Goal: Register for event/course

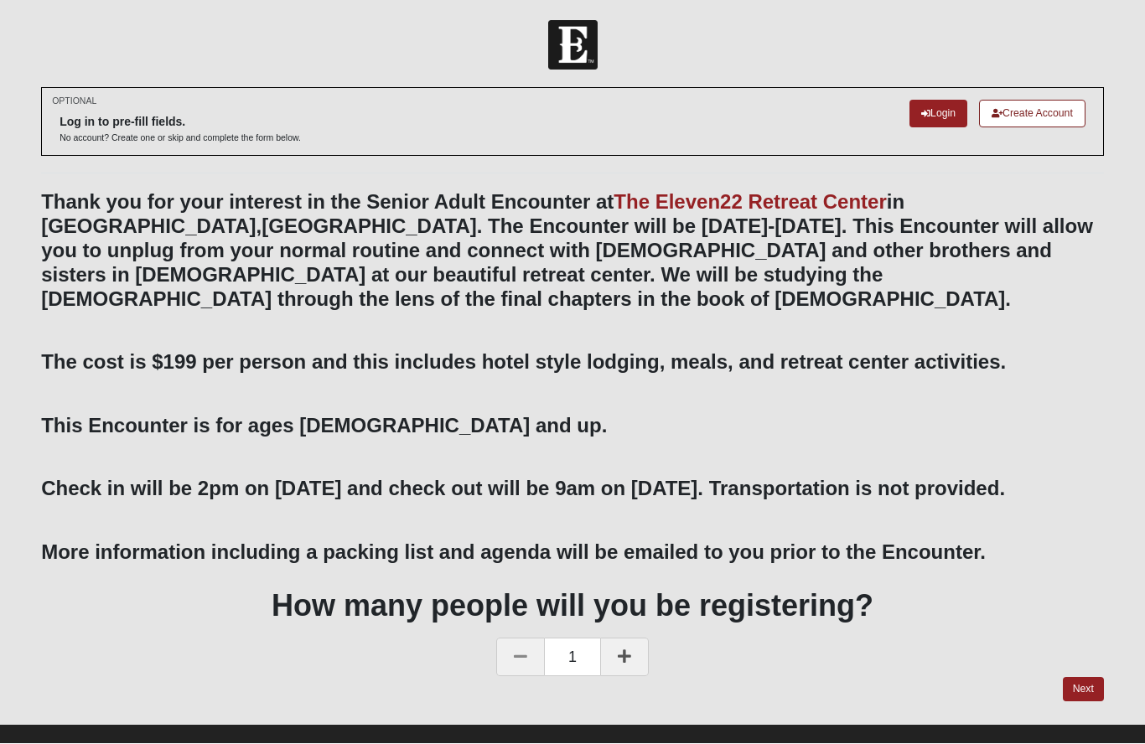
click at [1079, 678] on link "Next" at bounding box center [1083, 690] width 41 height 24
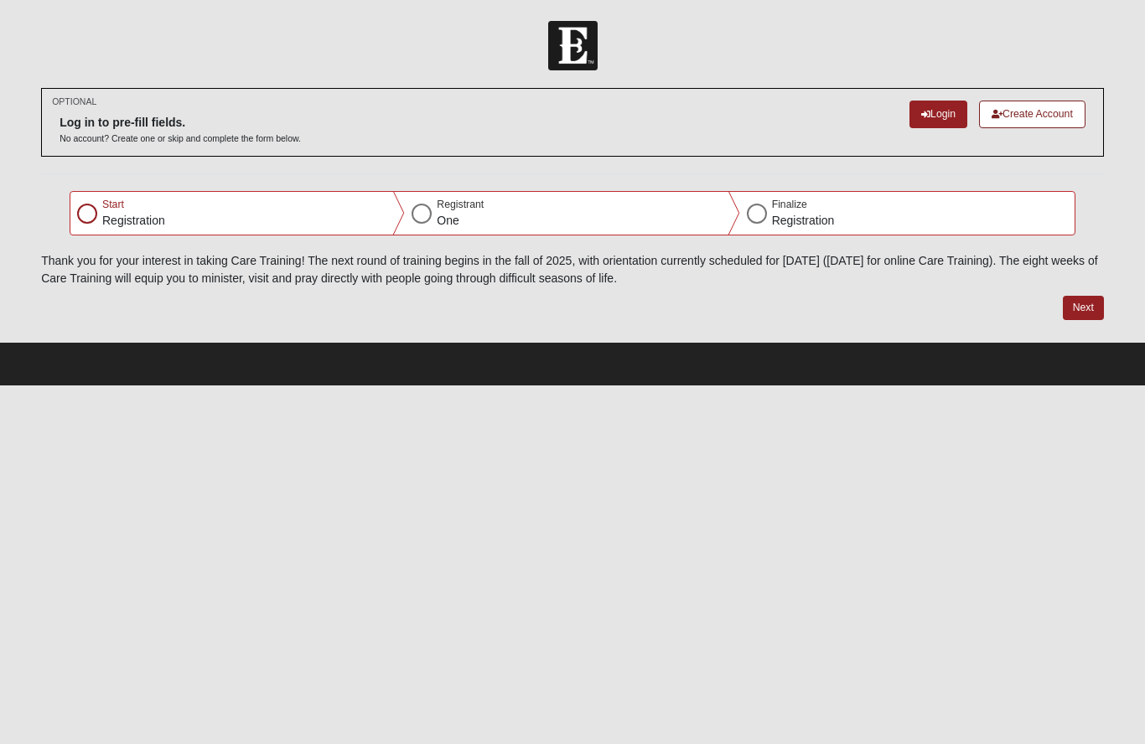
click at [937, 119] on link "Login" at bounding box center [938, 115] width 58 height 28
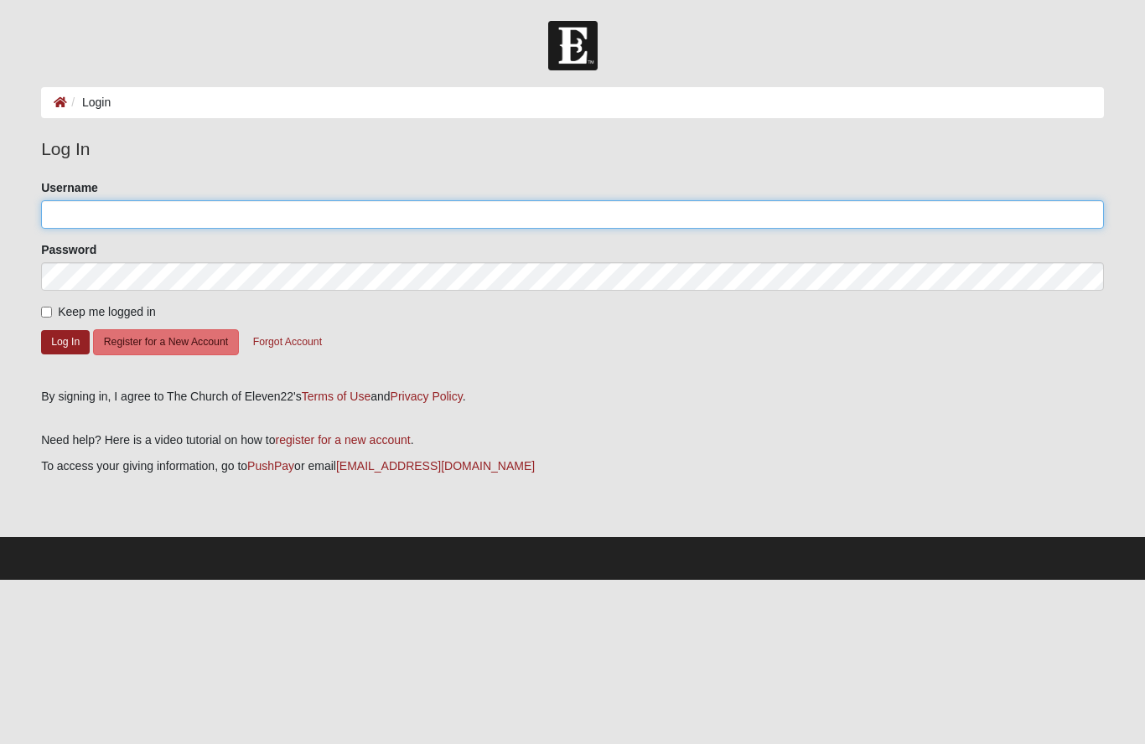
type input "L.northup@comcast.net"
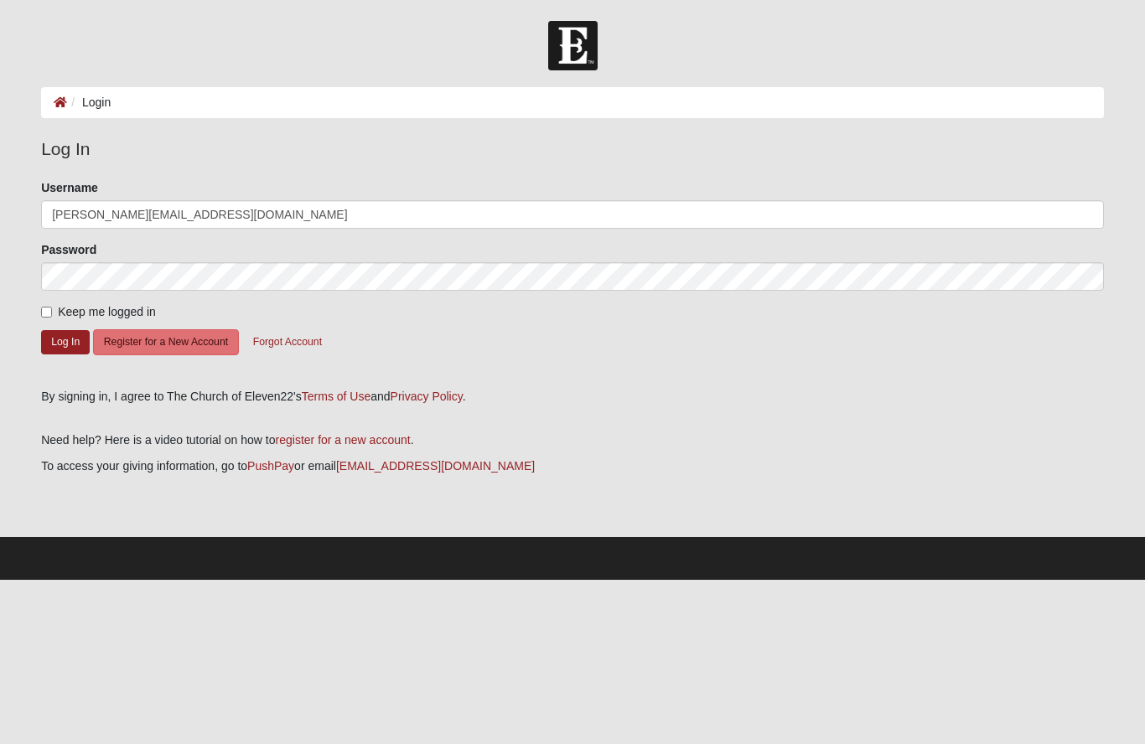
click at [65, 341] on button "Log In" at bounding box center [65, 342] width 49 height 24
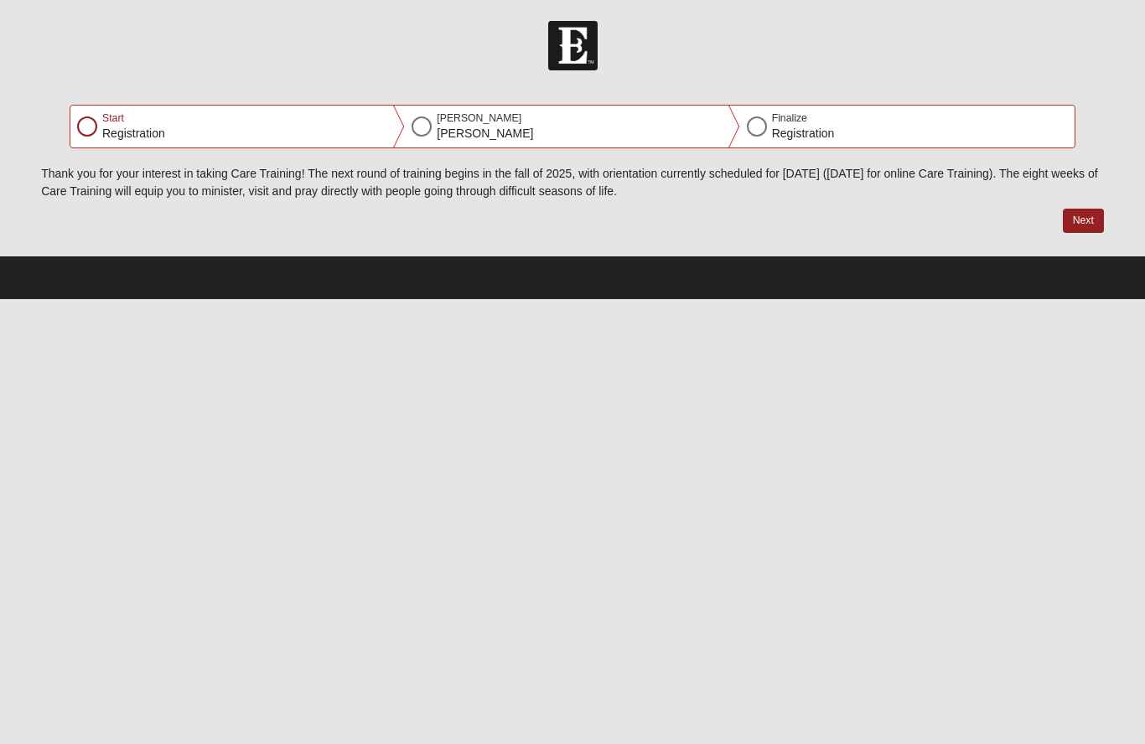
click at [88, 134] on div at bounding box center [87, 126] width 20 height 20
click at [1074, 213] on button "Next" at bounding box center [1083, 221] width 41 height 24
select select "7"
select select "22"
select select "1958"
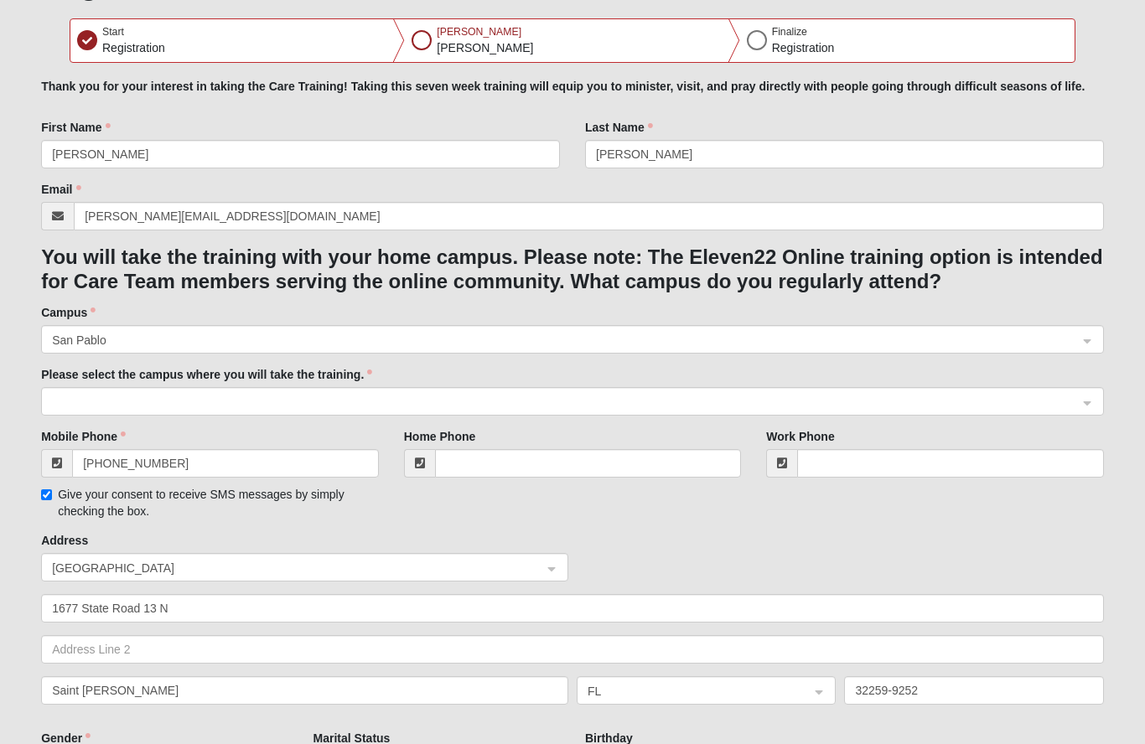
scroll to position [145, 0]
click at [1090, 401] on div at bounding box center [572, 402] width 1061 height 28
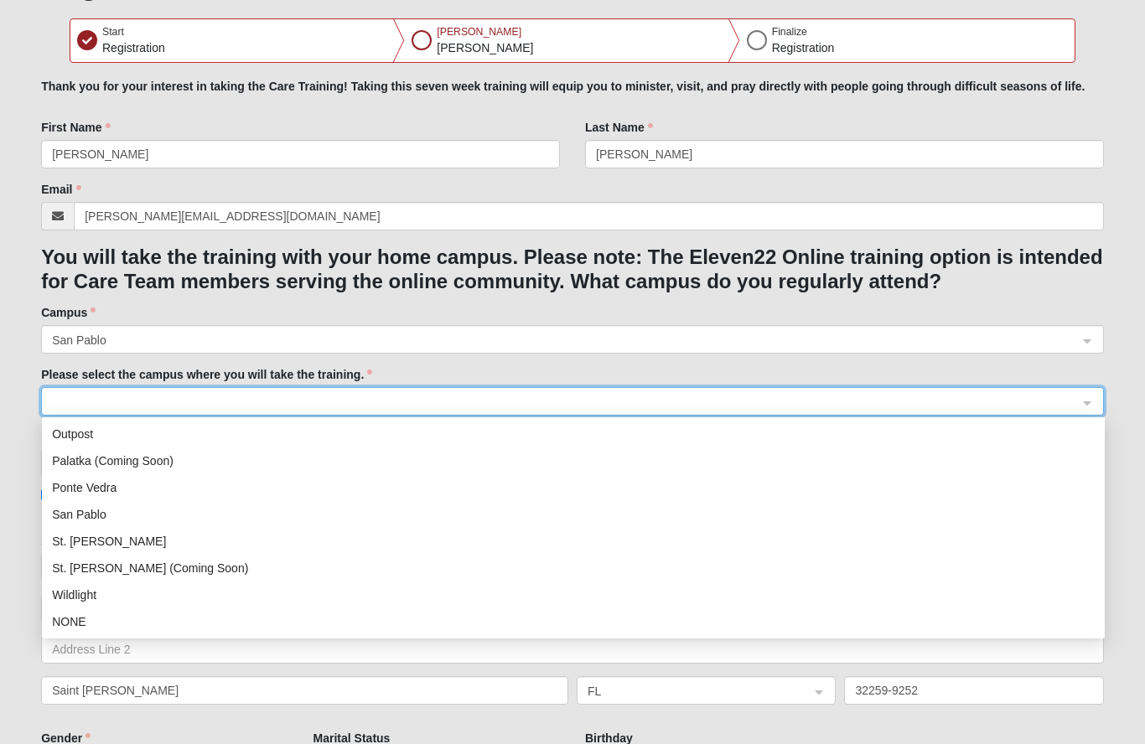
scroll to position [215, 0]
click at [21, 587] on form "Hello [PERSON_NAME] My Account Log Out Care Training Fall 2025 Error" at bounding box center [572, 469] width 1145 height 1187
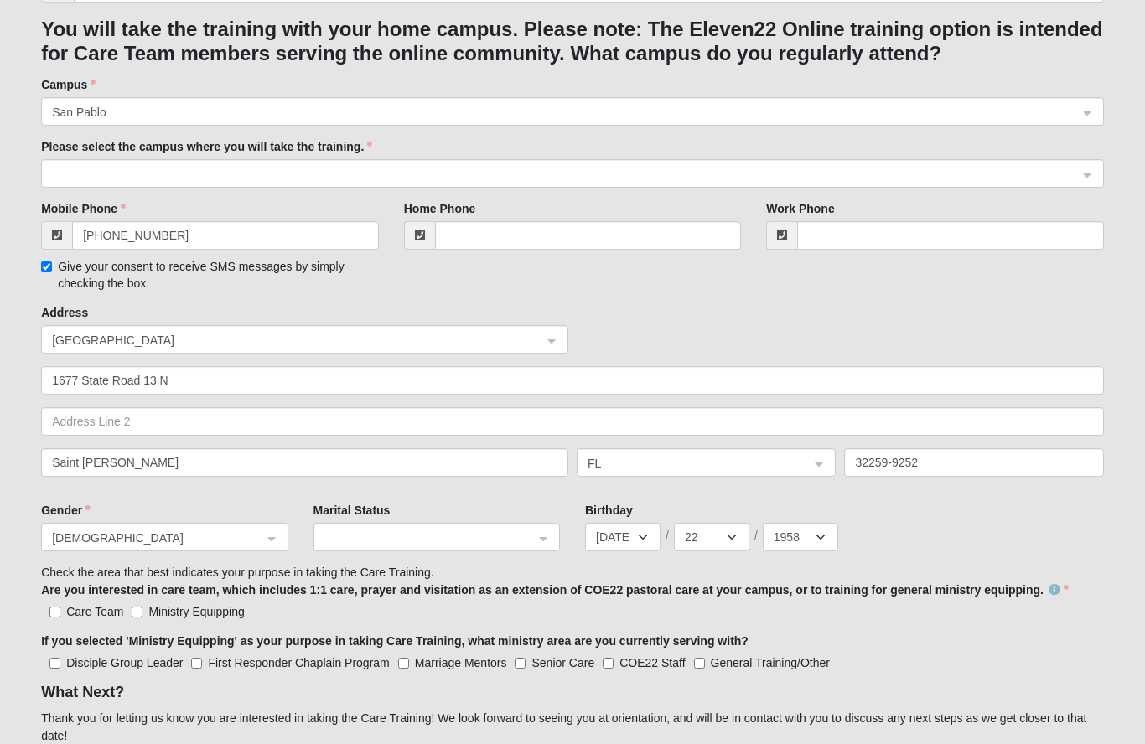
scroll to position [373, 0]
click at [537, 544] on input "search" at bounding box center [430, 536] width 215 height 25
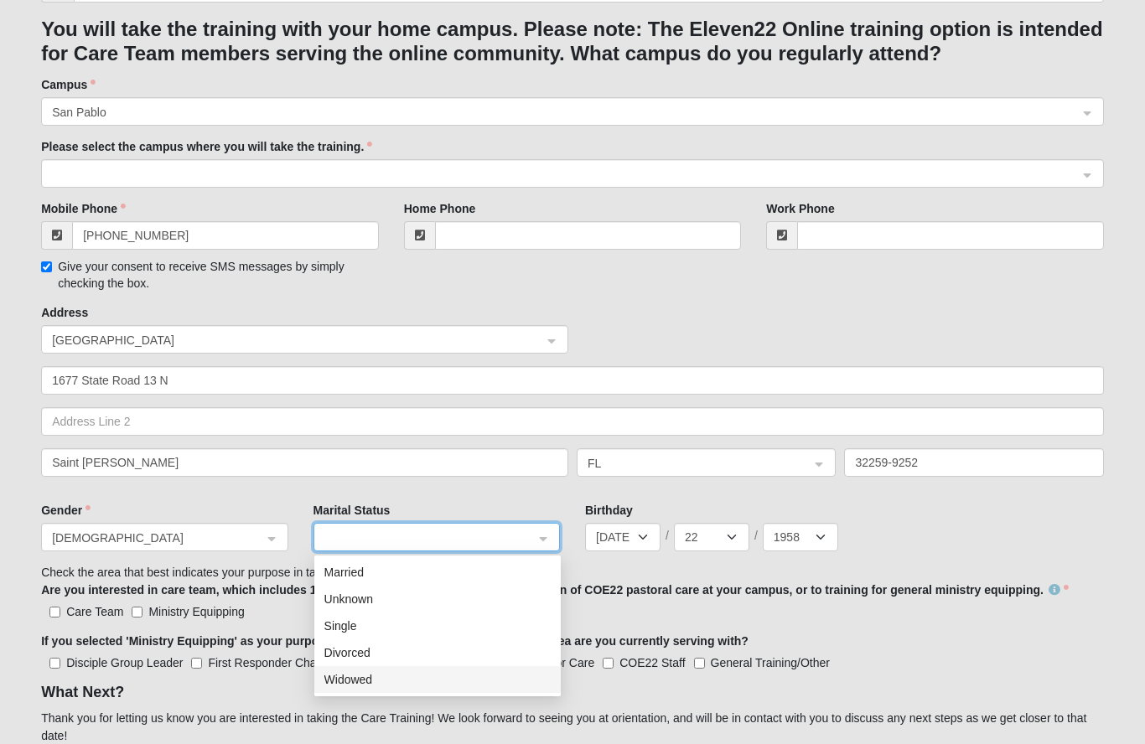
click at [379, 689] on div "Widowed" at bounding box center [437, 679] width 246 height 27
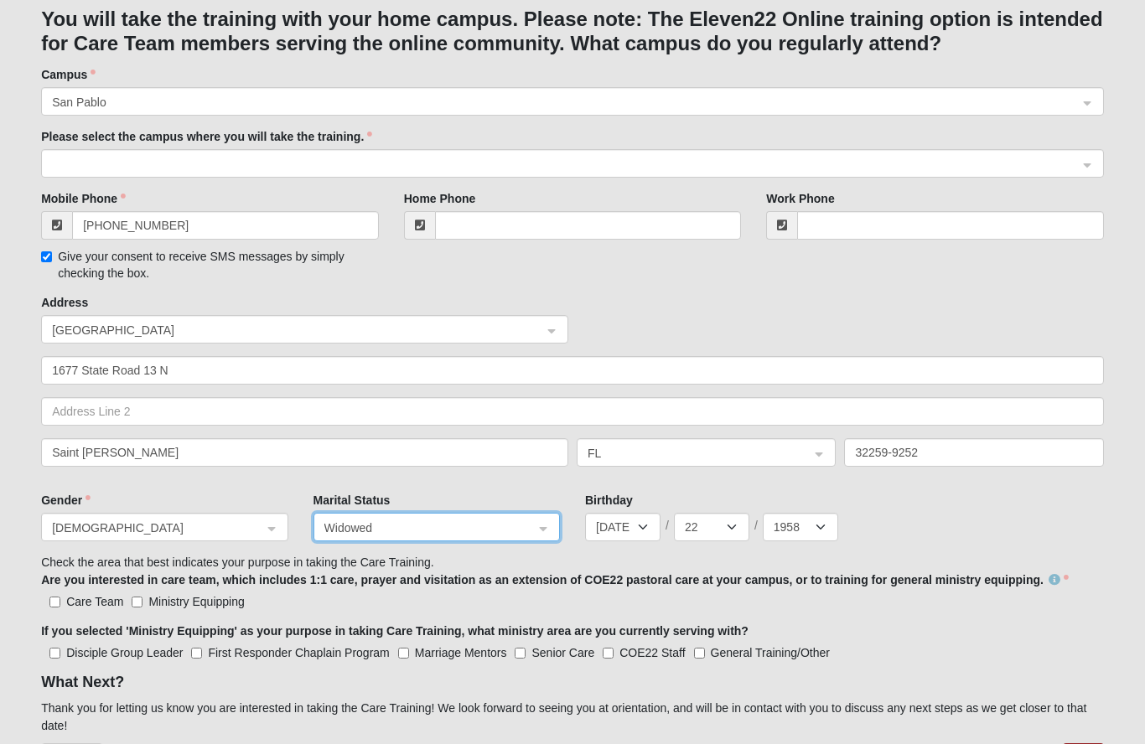
scroll to position [395, 0]
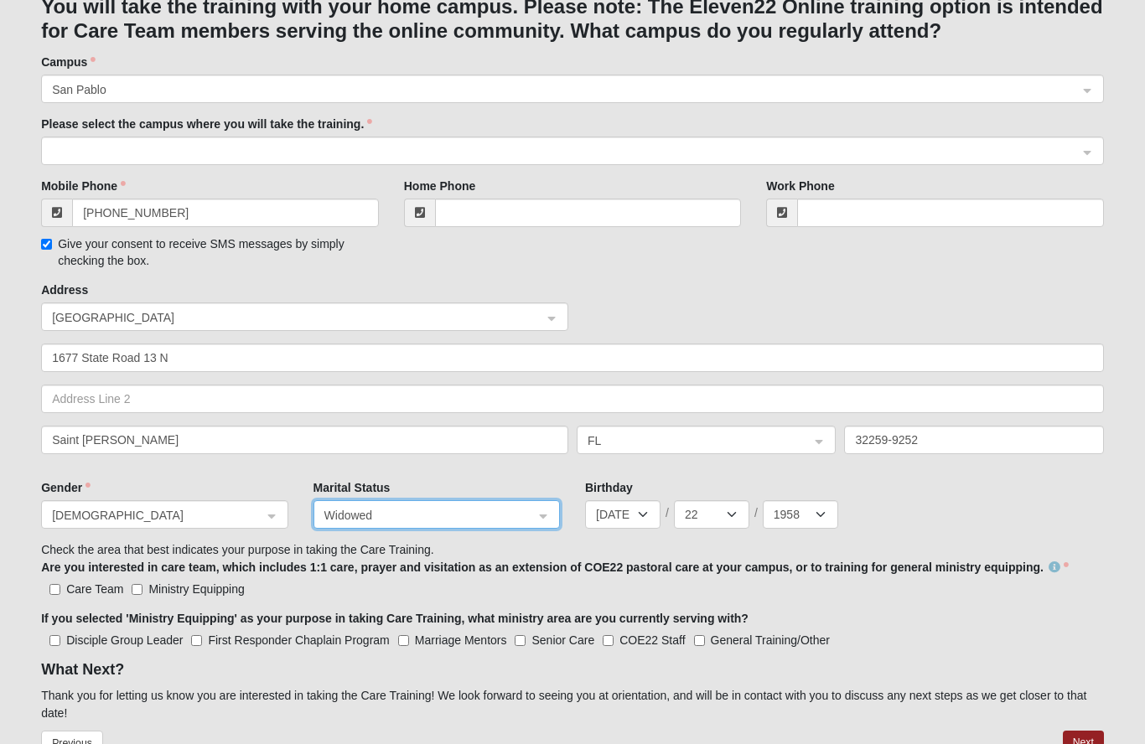
click at [54, 595] on input "Care Team" at bounding box center [54, 590] width 11 height 11
checkbox input "true"
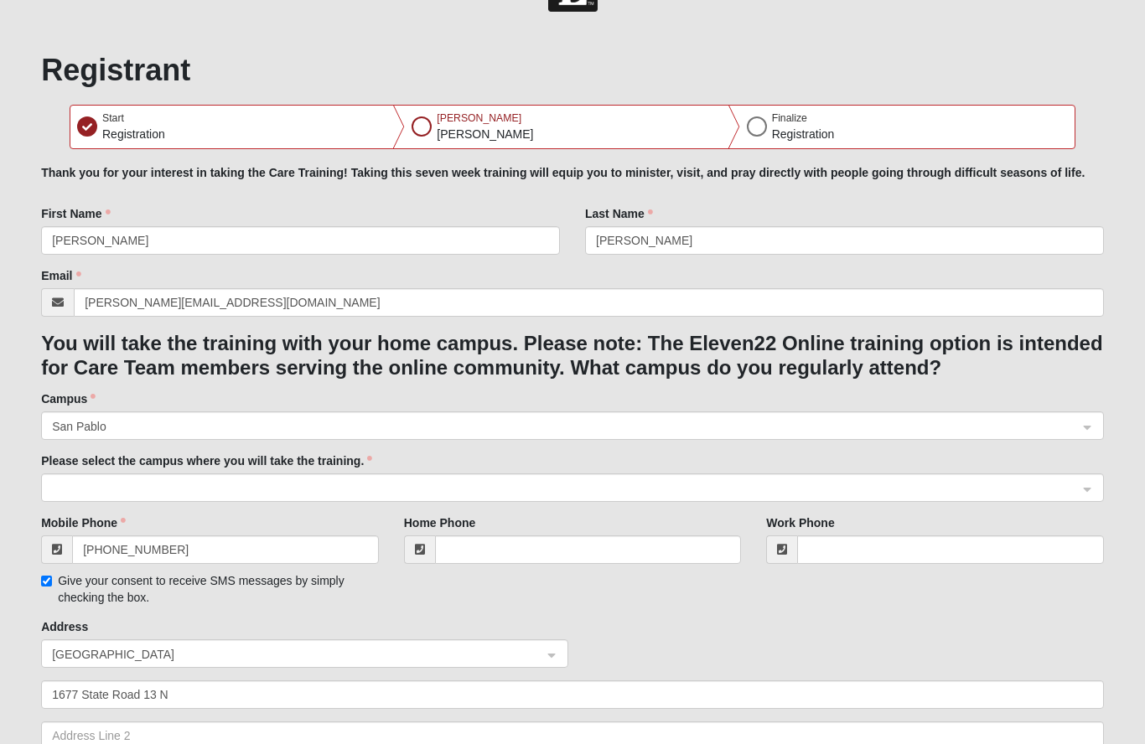
scroll to position [59, 0]
click at [1081, 425] on input "search" at bounding box center [566, 424] width 1031 height 25
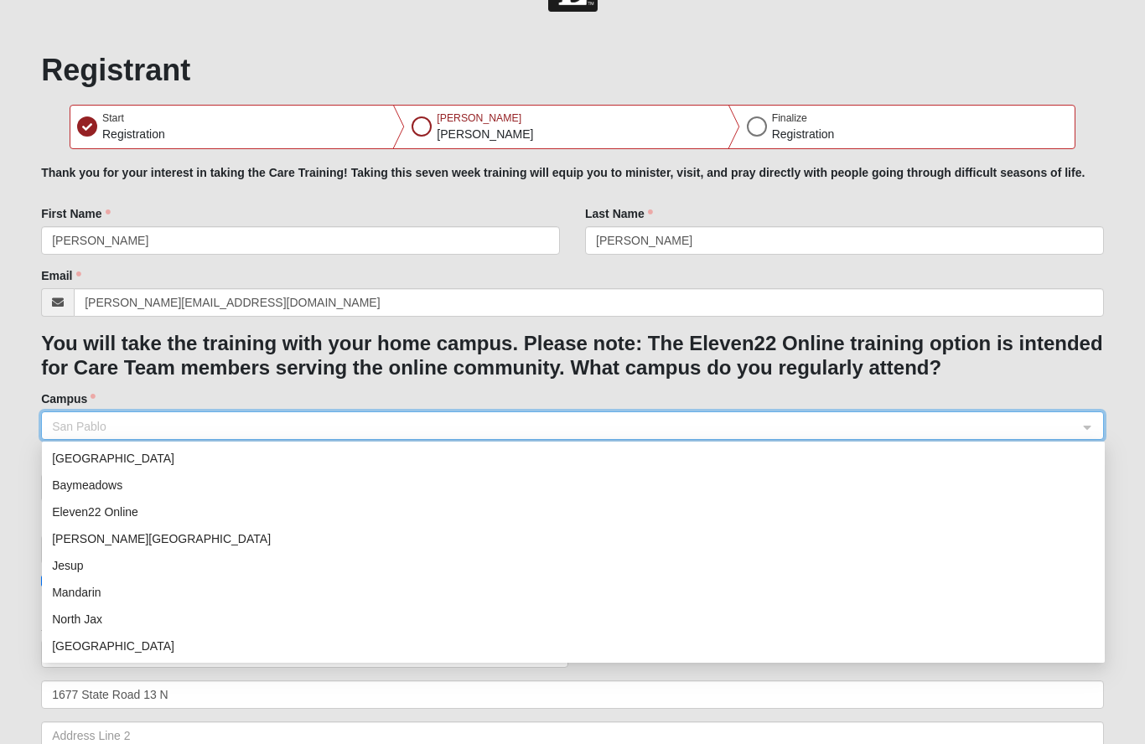
scroll to position [107, 0]
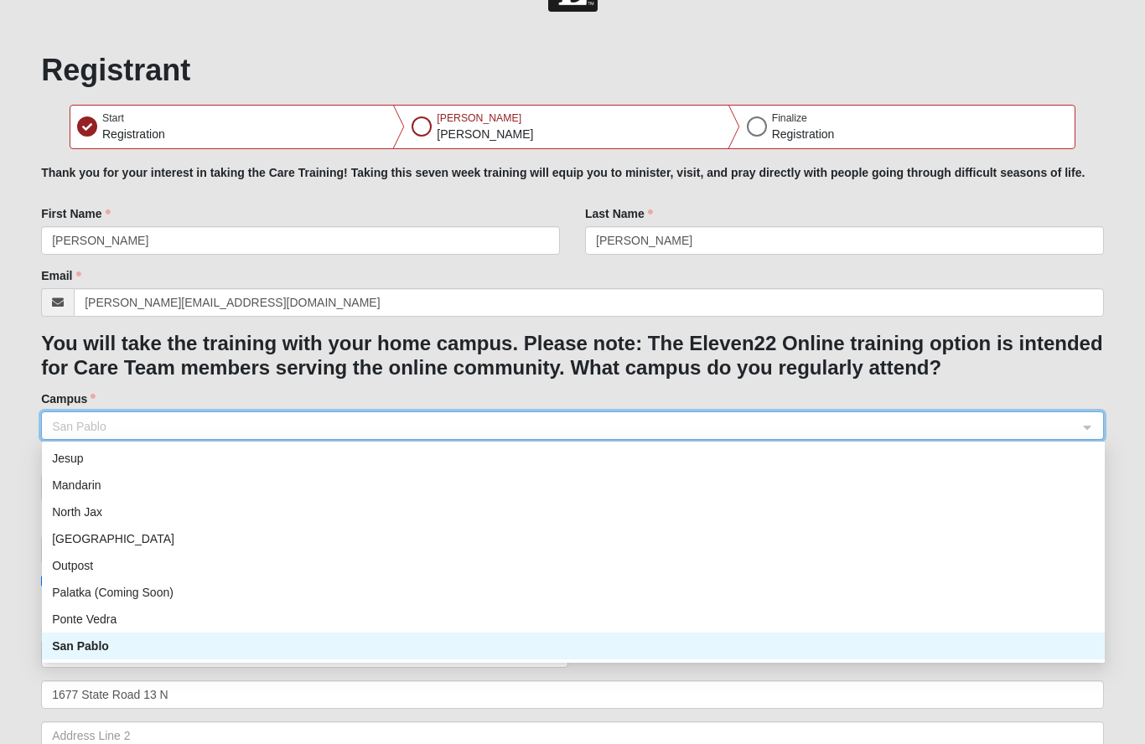
click at [1137, 373] on form "Hello [PERSON_NAME] My Account Log Out Care Training Fall 2025 Error" at bounding box center [572, 555] width 1145 height 1187
